Goal: Find specific page/section: Find specific page/section

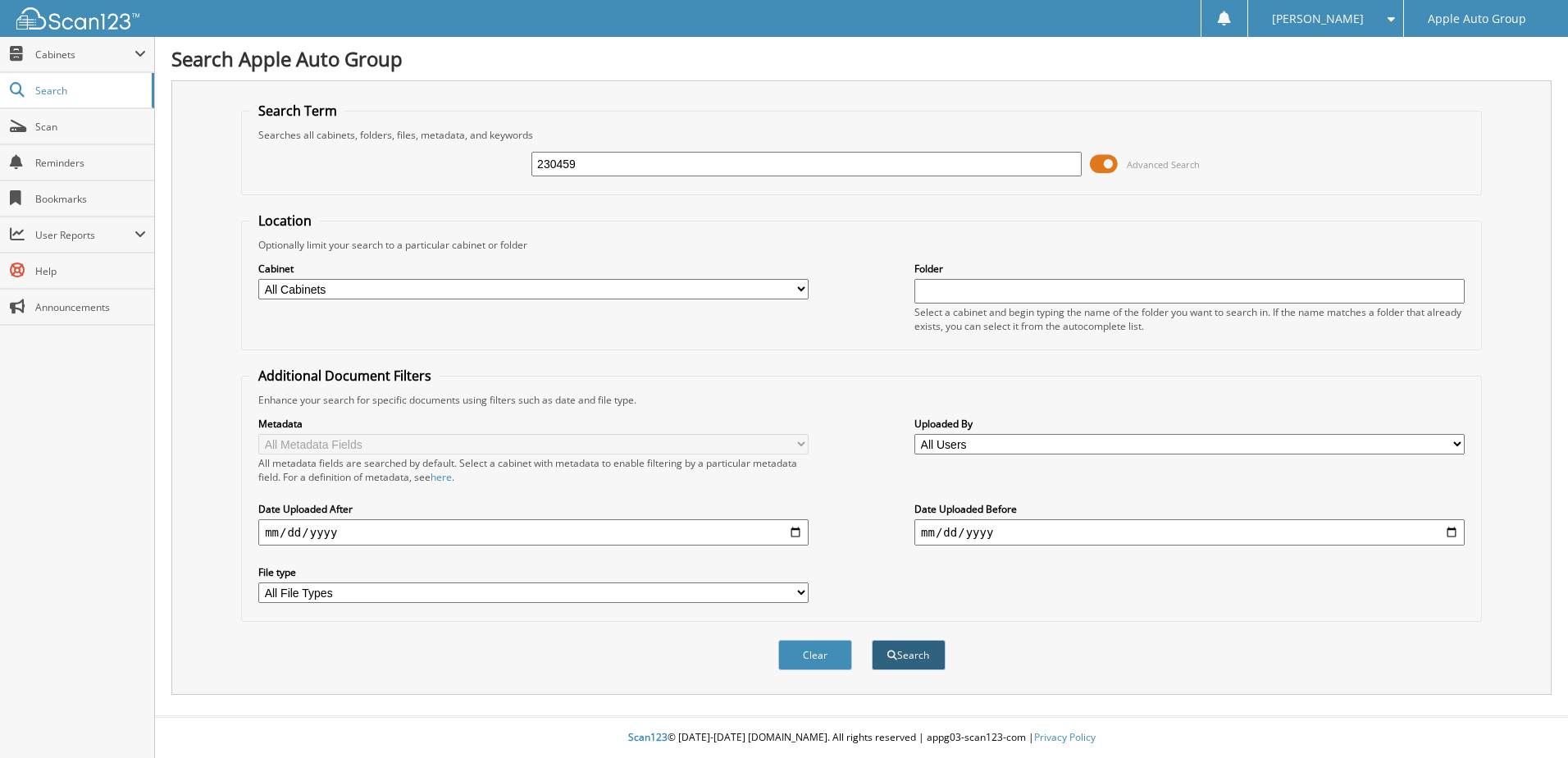
type input "230459"
click at [890, 660] on span "submit" at bounding box center [892, 656] width 9 height 9
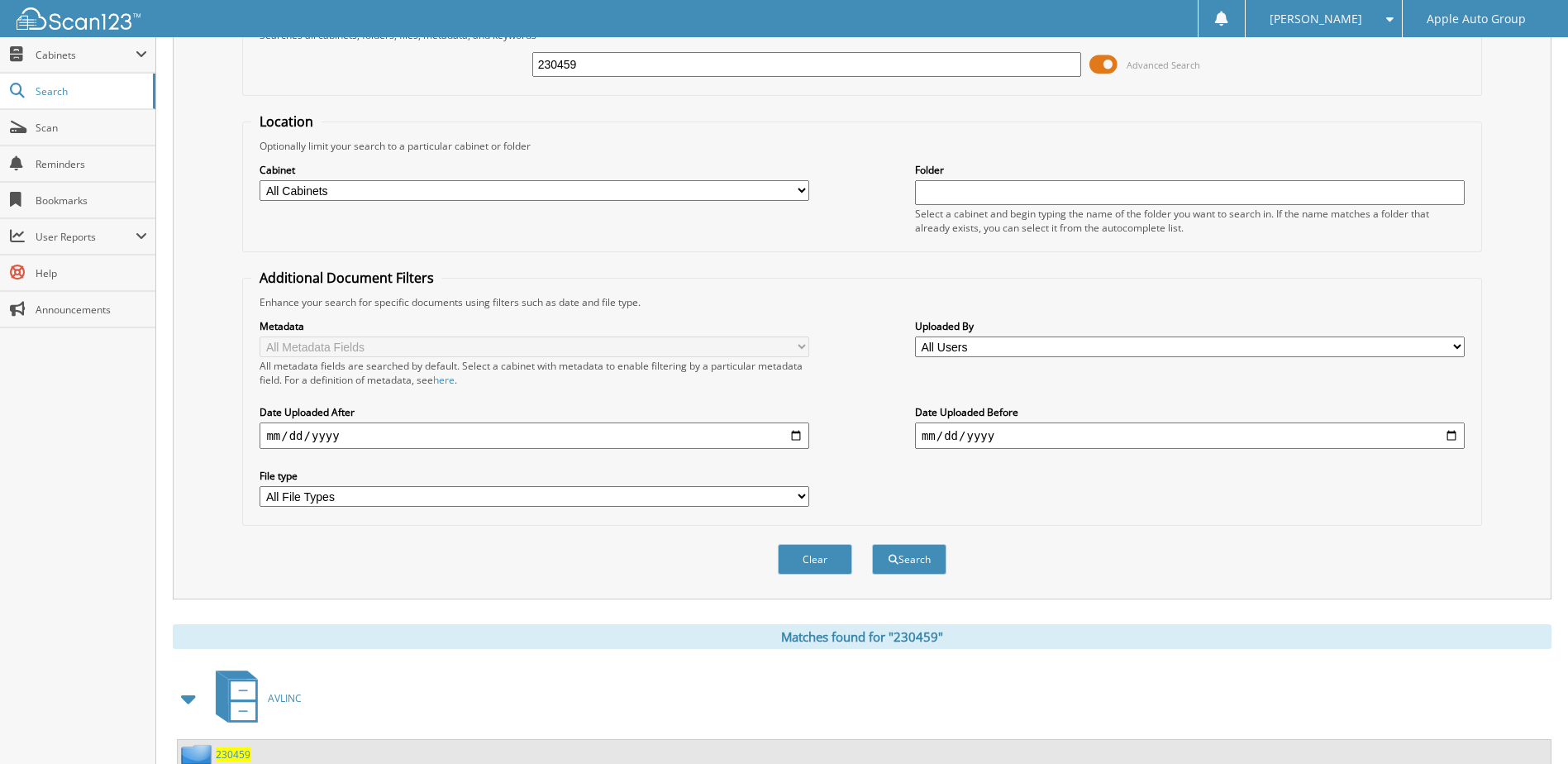
scroll to position [160, 0]
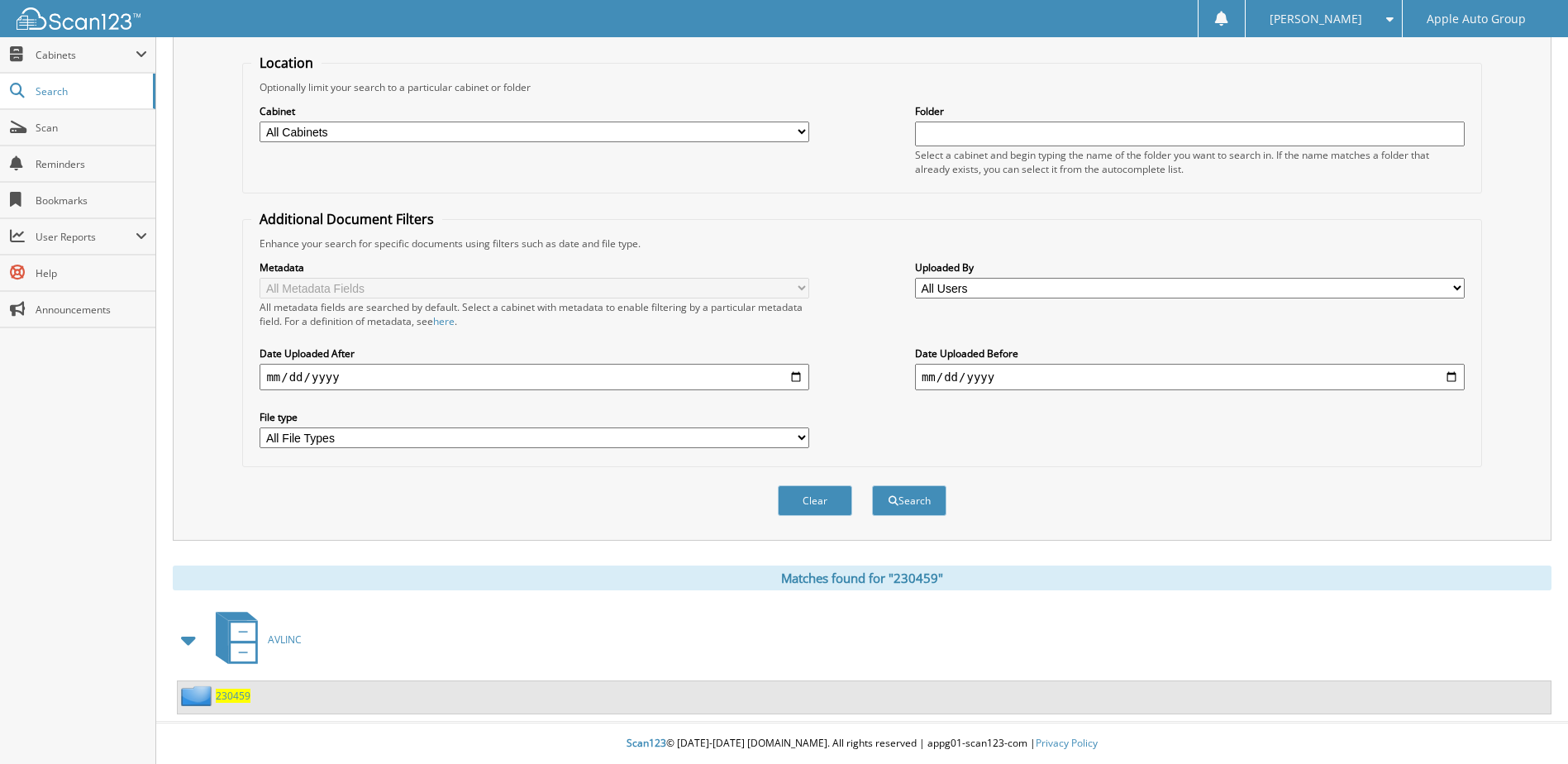
click at [225, 701] on span "230459" at bounding box center [233, 695] width 35 height 14
